Goal: Information Seeking & Learning: Learn about a topic

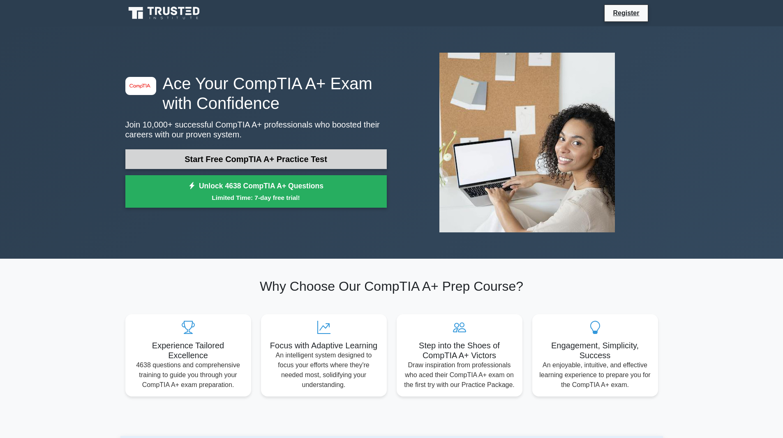
click at [238, 157] on link "Start Free CompTIA A+ Practice Test" at bounding box center [255, 159] width 261 height 20
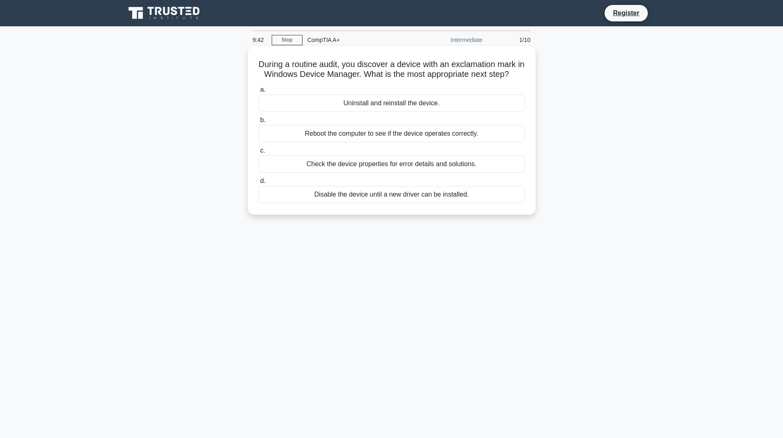
click at [418, 172] on div "Check the device properties for error details and solutions." at bounding box center [392, 163] width 266 height 17
click at [259, 153] on input "c. Check the device properties for error details and solutions." at bounding box center [259, 150] width 0 height 5
click at [377, 134] on div "Uninstall and reinstall the application" at bounding box center [392, 133] width 266 height 17
click at [259, 123] on input "b. Uninstall and reinstall the application" at bounding box center [259, 120] width 0 height 5
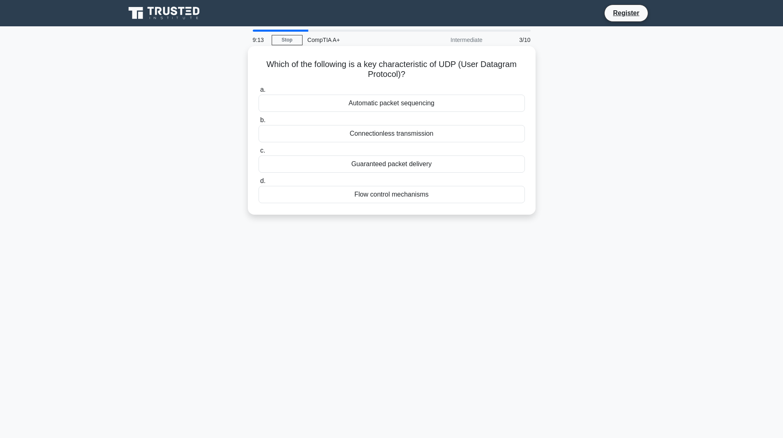
click at [391, 134] on div "Connectionless transmission" at bounding box center [392, 133] width 266 height 17
click at [259, 123] on input "b. Connectionless transmission" at bounding box center [259, 120] width 0 height 5
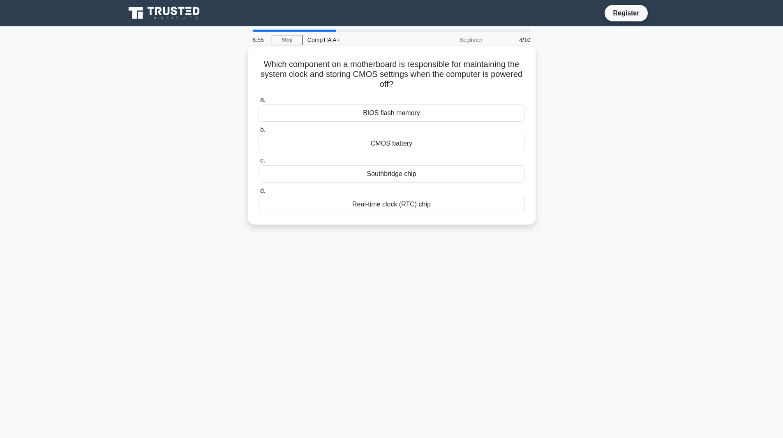
click at [404, 144] on div "CMOS battery" at bounding box center [392, 143] width 266 height 17
click at [259, 133] on input "b. CMOS battery" at bounding box center [259, 129] width 0 height 5
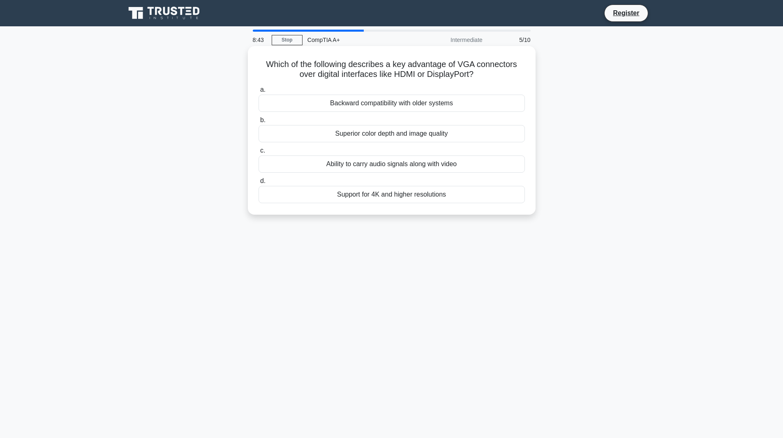
click at [420, 103] on div "Backward compatibility with older systems" at bounding box center [392, 103] width 266 height 17
click at [259, 92] on input "a. Backward compatibility with older systems" at bounding box center [259, 89] width 0 height 5
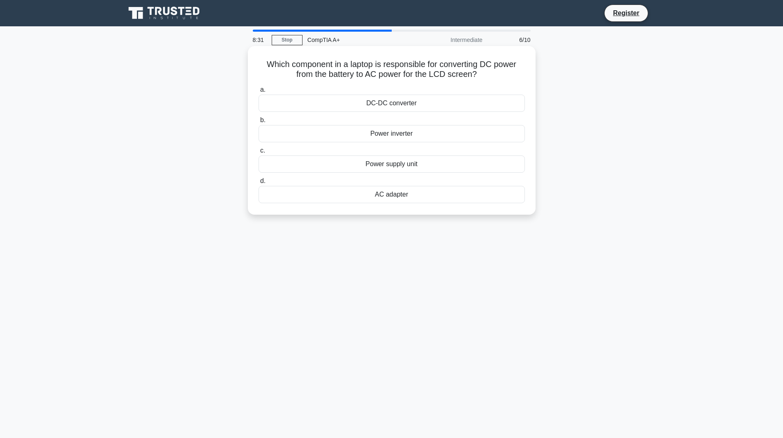
click at [397, 131] on div "Power inverter" at bounding box center [392, 133] width 266 height 17
click at [259, 123] on input "b. Power inverter" at bounding box center [259, 120] width 0 height 5
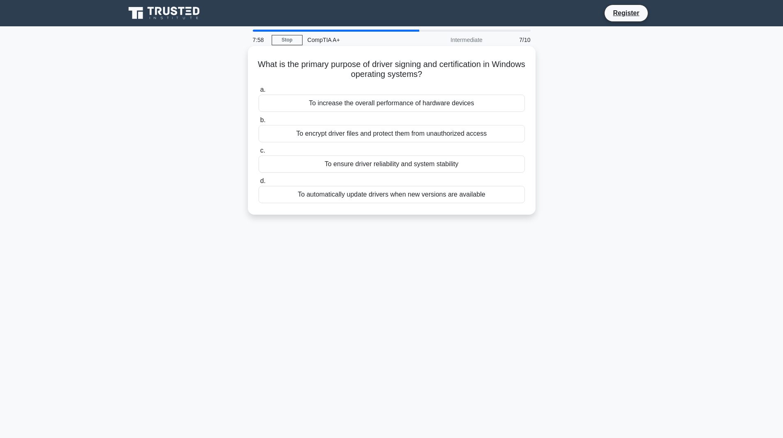
click at [455, 164] on div "To ensure driver reliability and system stability" at bounding box center [392, 163] width 266 height 17
click at [259, 153] on input "c. To ensure driver reliability and system stability" at bounding box center [259, 150] width 0 height 5
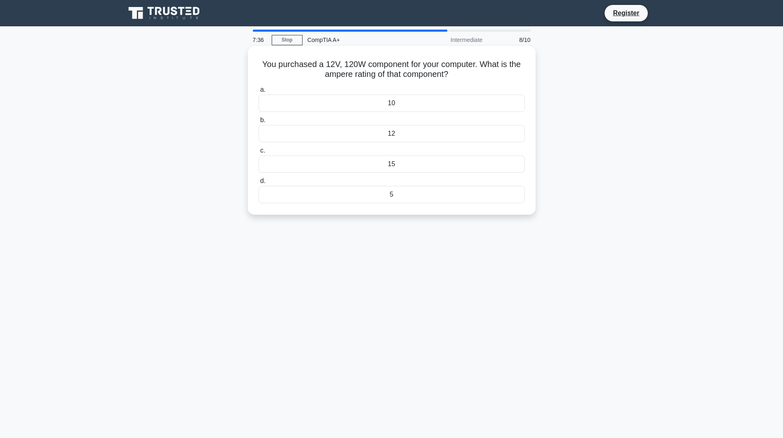
click at [384, 103] on div "10" at bounding box center [392, 103] width 266 height 17
click at [259, 92] on input "a. 10" at bounding box center [259, 89] width 0 height 5
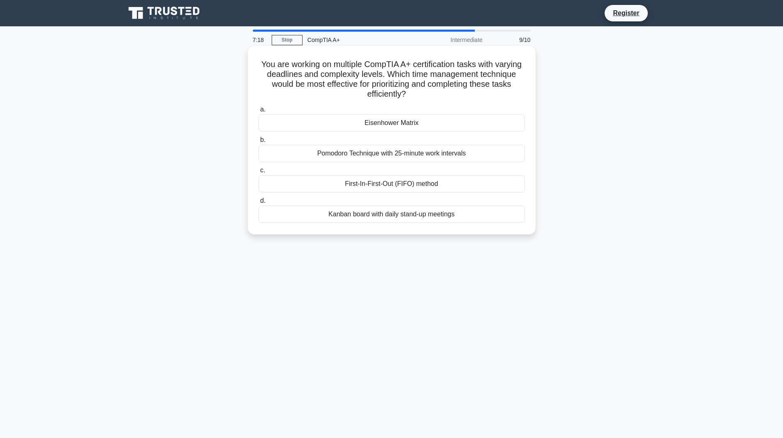
click at [391, 122] on div "Eisenhower Matrix" at bounding box center [392, 122] width 266 height 17
click at [259, 112] on input "a. Eisenhower Matrix" at bounding box center [259, 109] width 0 height 5
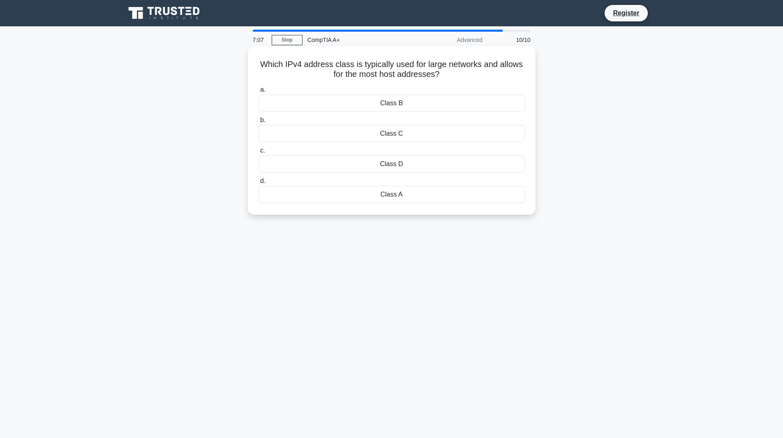
click at [395, 194] on div "Class A" at bounding box center [392, 194] width 266 height 17
click at [431, 193] on div "Class A" at bounding box center [392, 194] width 266 height 17
click at [259, 184] on input "d. Class A" at bounding box center [259, 180] width 0 height 5
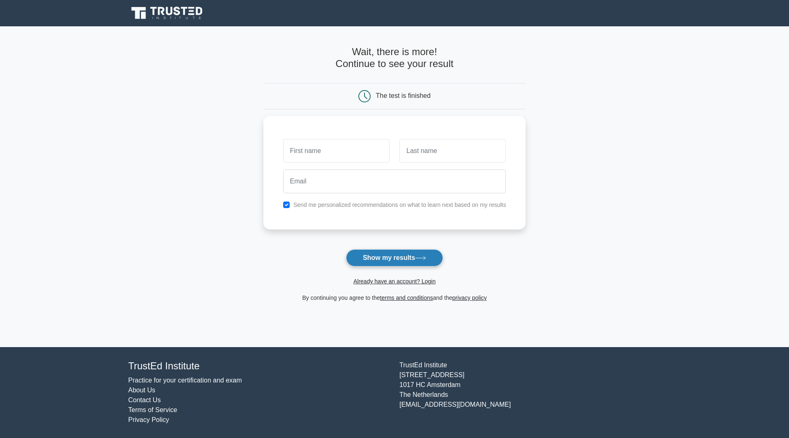
click at [386, 256] on button "Show my results" at bounding box center [394, 257] width 97 height 17
click at [329, 154] on input "text" at bounding box center [336, 149] width 106 height 24
type input "Richarsd"
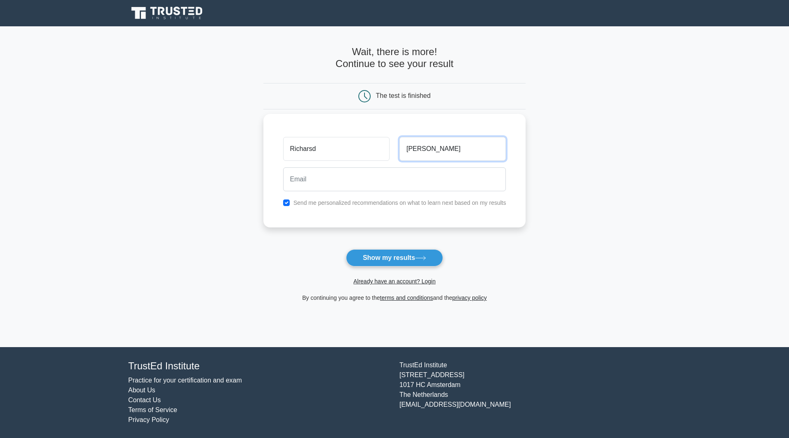
type input "Morrow"
click at [328, 176] on input "email" at bounding box center [394, 179] width 223 height 24
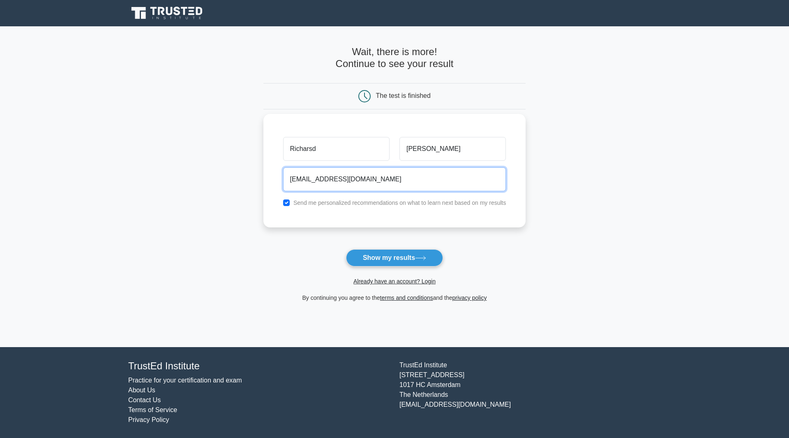
type input "rmorrow151@gmail.com"
click at [286, 203] on input "checkbox" at bounding box center [286, 202] width 7 height 7
drag, startPoint x: 289, startPoint y: 202, endPoint x: 319, endPoint y: 240, distance: 48.9
click at [289, 202] on input "checkbox" at bounding box center [286, 202] width 7 height 7
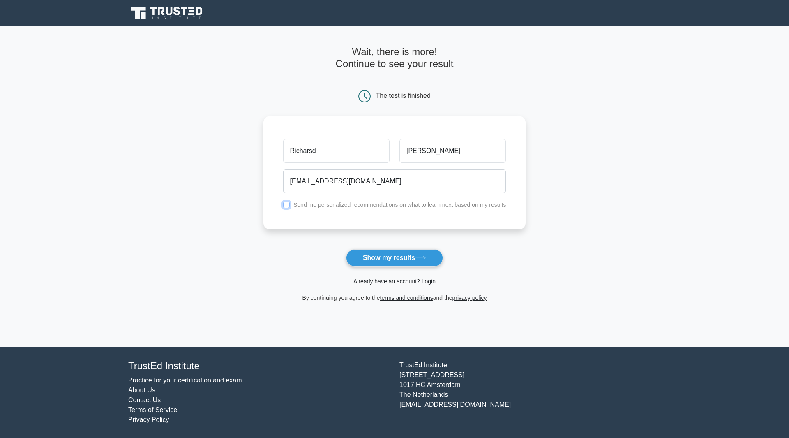
checkbox input "true"
click at [368, 261] on button "Show my results" at bounding box center [394, 257] width 97 height 17
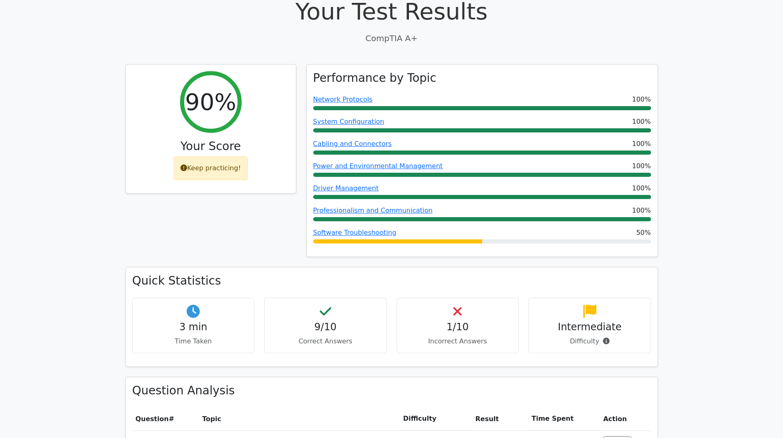
scroll to position [262, 0]
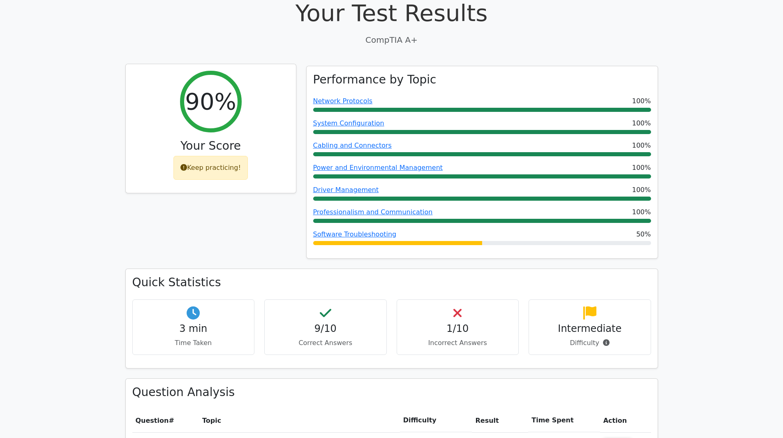
click at [211, 156] on div "Keep practicing!" at bounding box center [210, 168] width 74 height 24
click at [213, 88] on h2 "90%" at bounding box center [210, 102] width 51 height 28
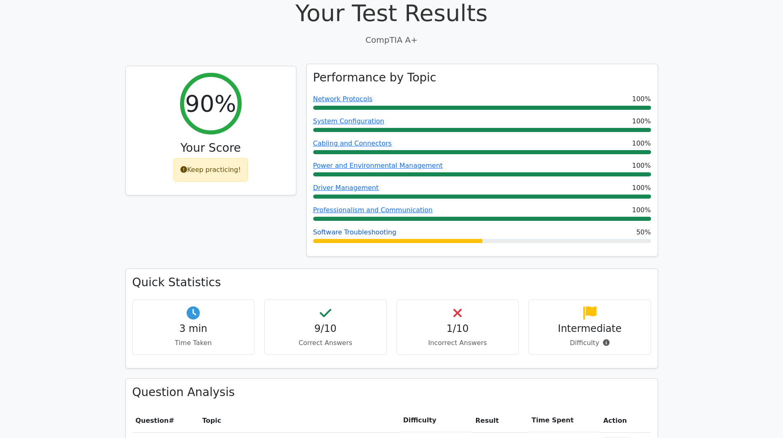
click at [353, 228] on link "Software Troubleshooting" at bounding box center [354, 232] width 83 height 8
